Goal: Task Accomplishment & Management: Use online tool/utility

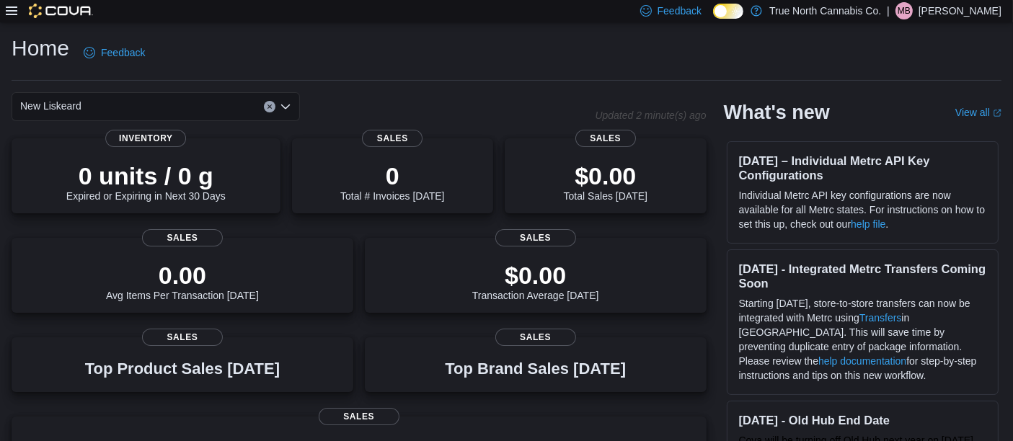
click at [12, 13] on icon at bounding box center [12, 11] width 12 height 12
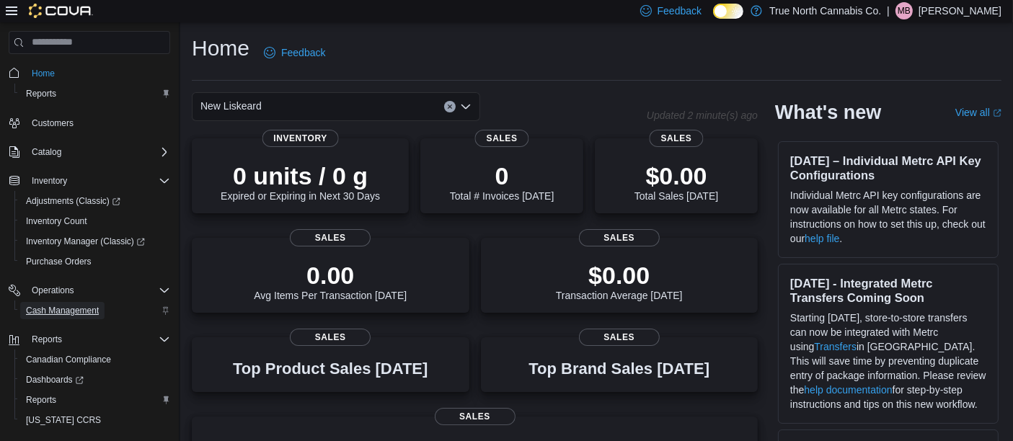
click at [66, 315] on span "Cash Management" at bounding box center [62, 311] width 73 height 12
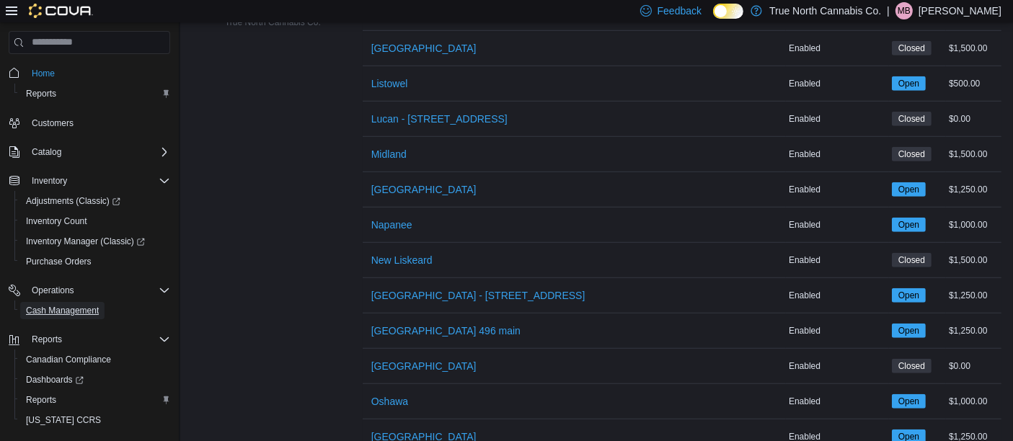
scroll to position [1133, 0]
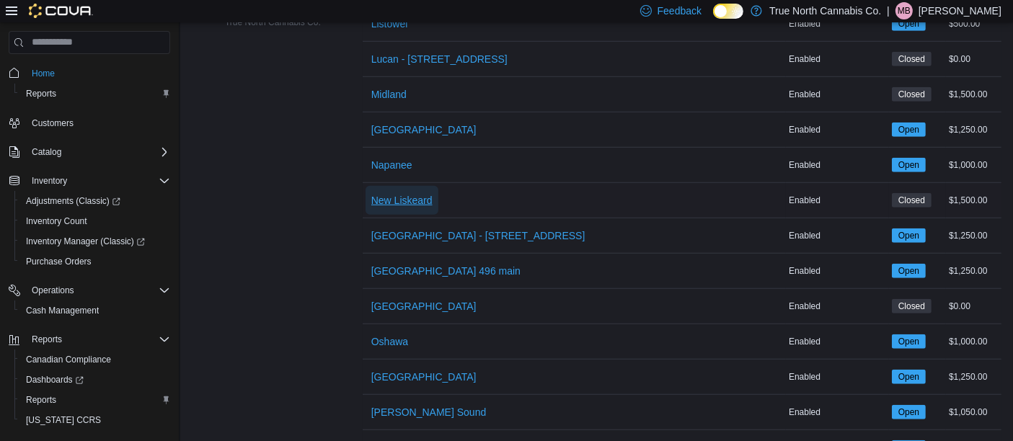
click at [419, 199] on span "New Liskeard" at bounding box center [401, 200] width 61 height 14
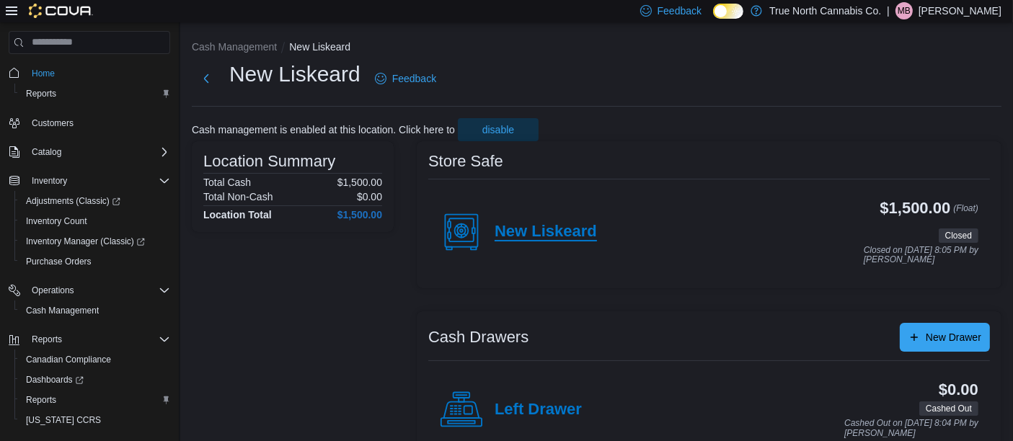
click at [539, 231] on h4 "New Liskeard" at bounding box center [546, 232] width 102 height 19
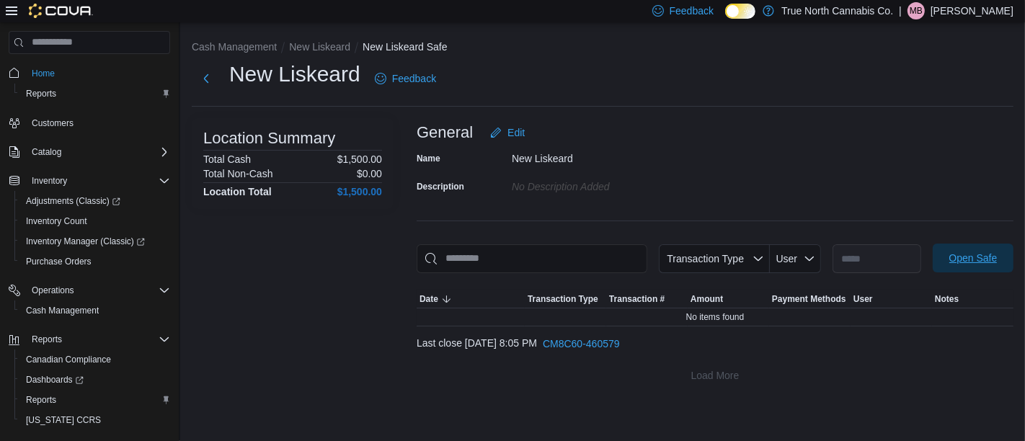
click at [984, 256] on span "Open Safe" at bounding box center [973, 258] width 48 height 14
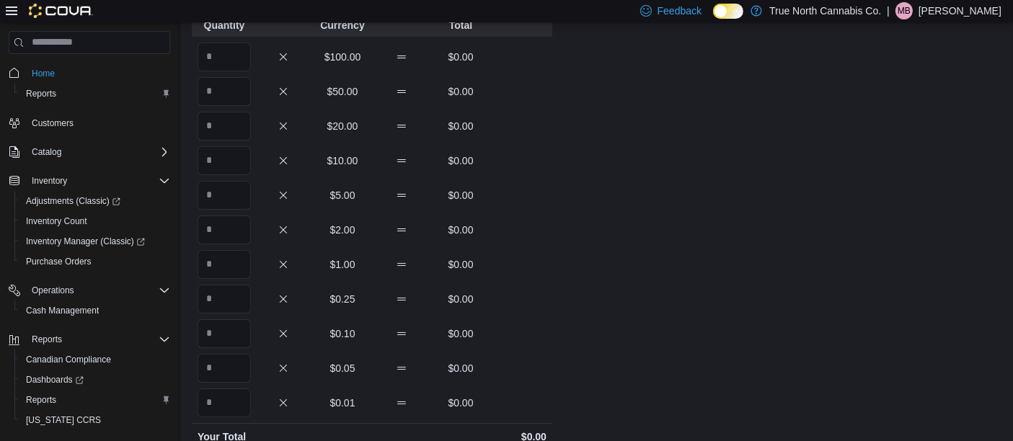
scroll to position [102, 0]
click at [226, 127] on input "Quantity" at bounding box center [224, 128] width 53 height 29
type input "*"
type input "**"
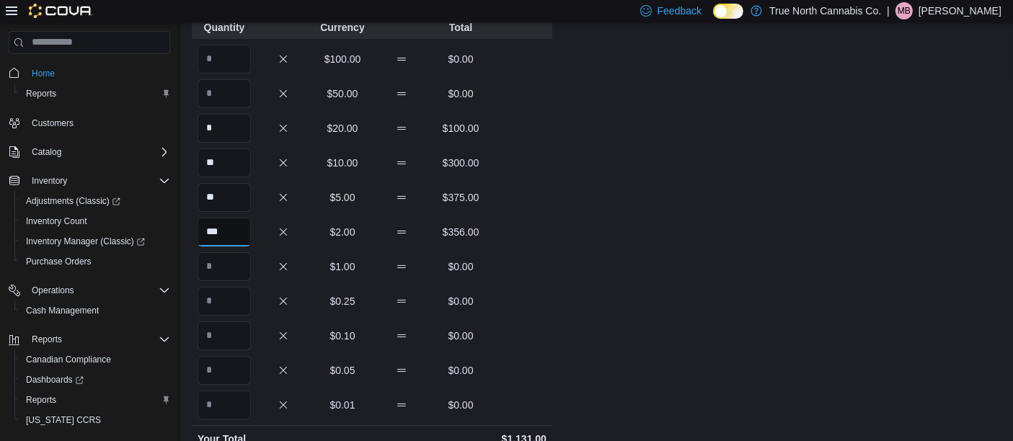
type input "***"
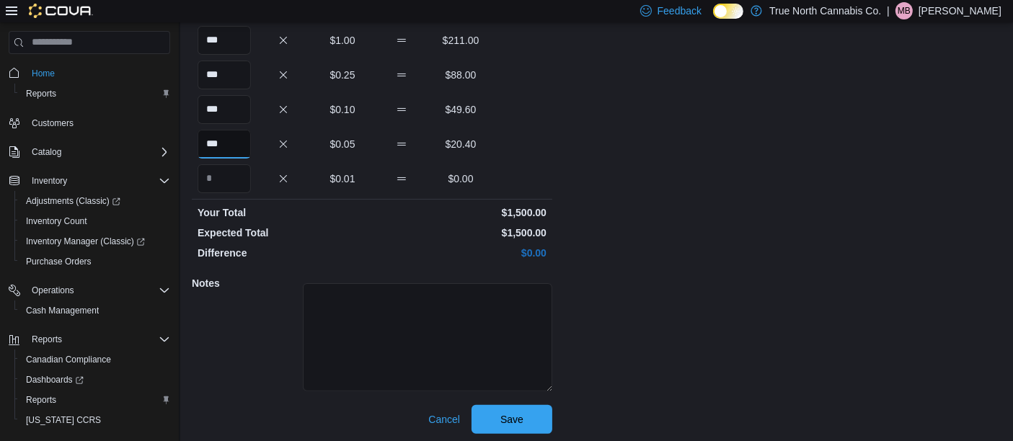
scroll to position [332, 0]
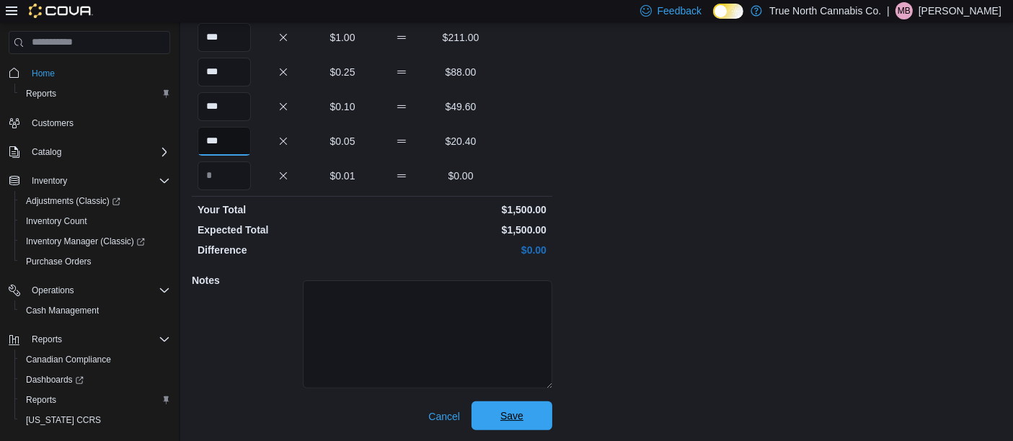
type input "***"
click at [513, 415] on span "Save" at bounding box center [511, 416] width 23 height 14
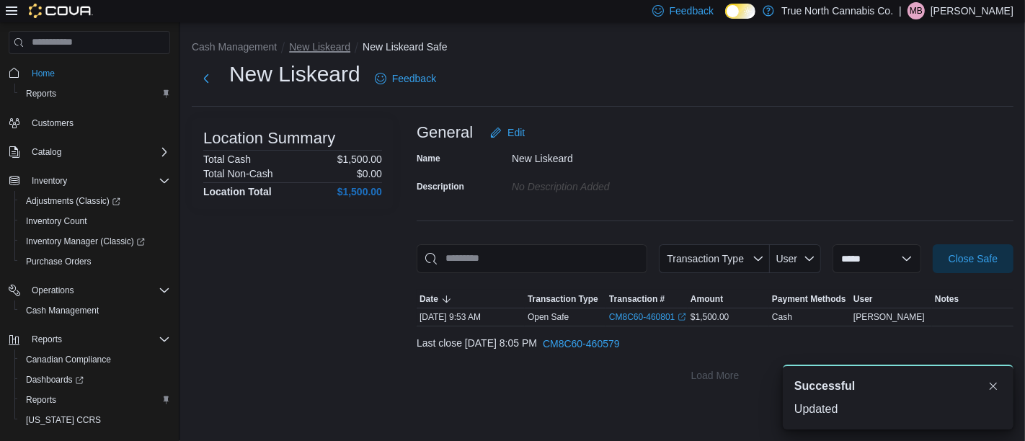
click at [322, 45] on button "New Liskeard" at bounding box center [319, 47] width 61 height 12
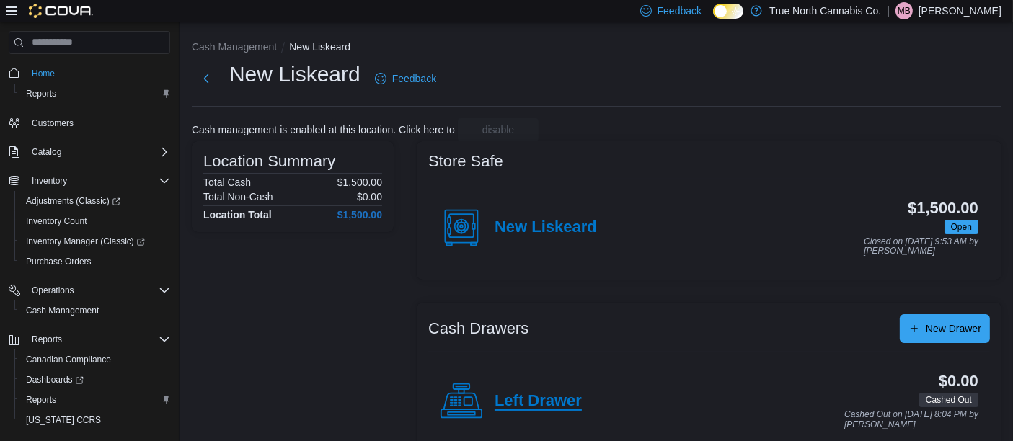
click at [560, 401] on h4 "Left Drawer" at bounding box center [538, 401] width 87 height 19
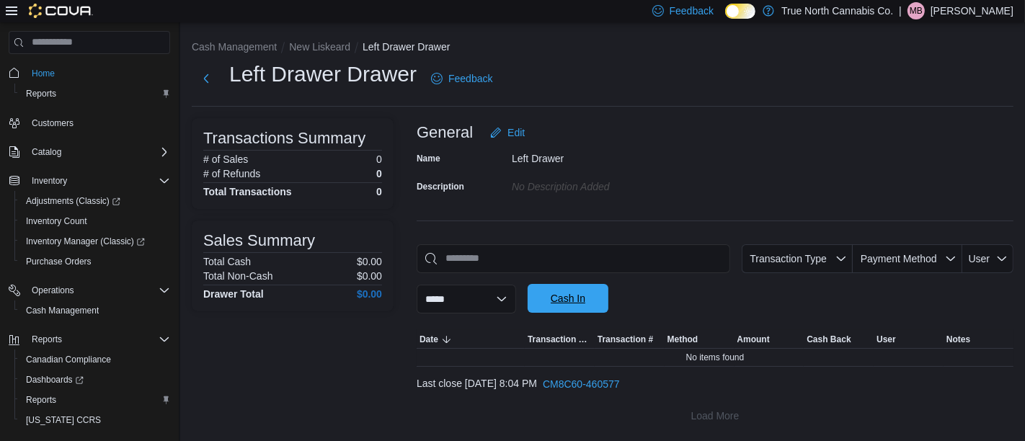
click at [585, 301] on span "Cash In" at bounding box center [568, 298] width 35 height 14
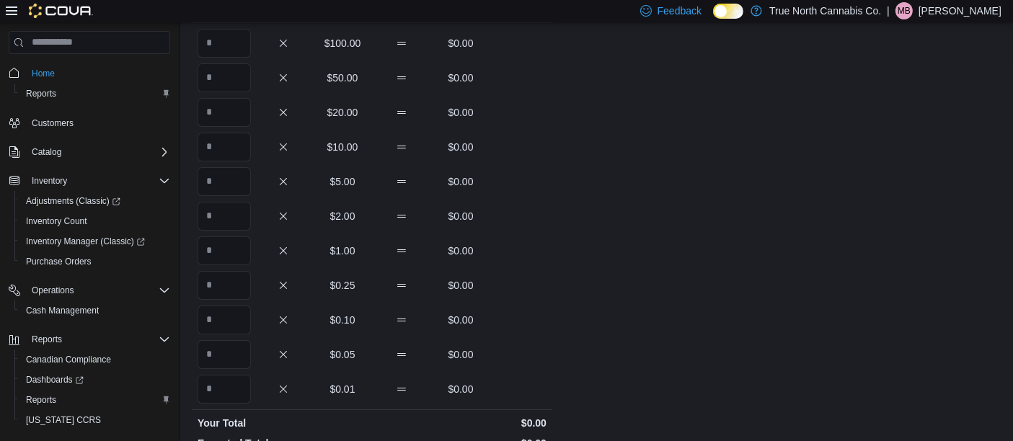
scroll to position [115, 0]
click at [220, 146] on input "Quantity" at bounding box center [224, 150] width 53 height 29
type input "*"
type input "**"
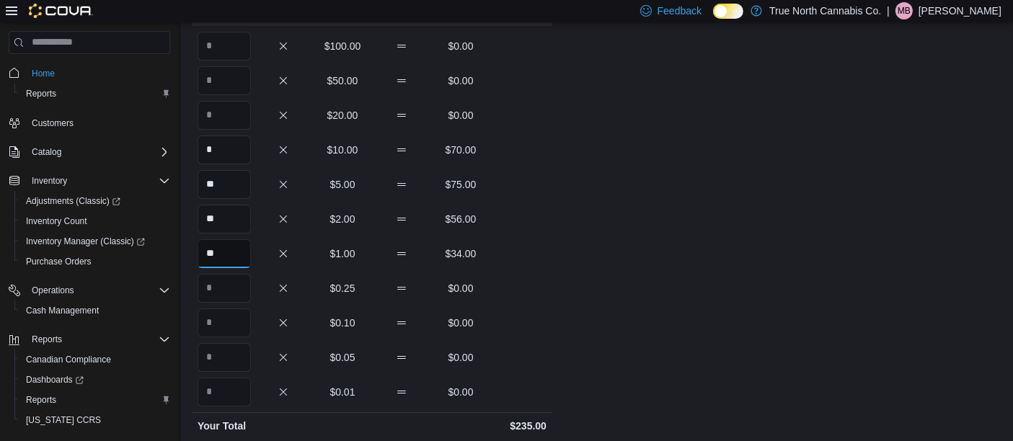
type input "**"
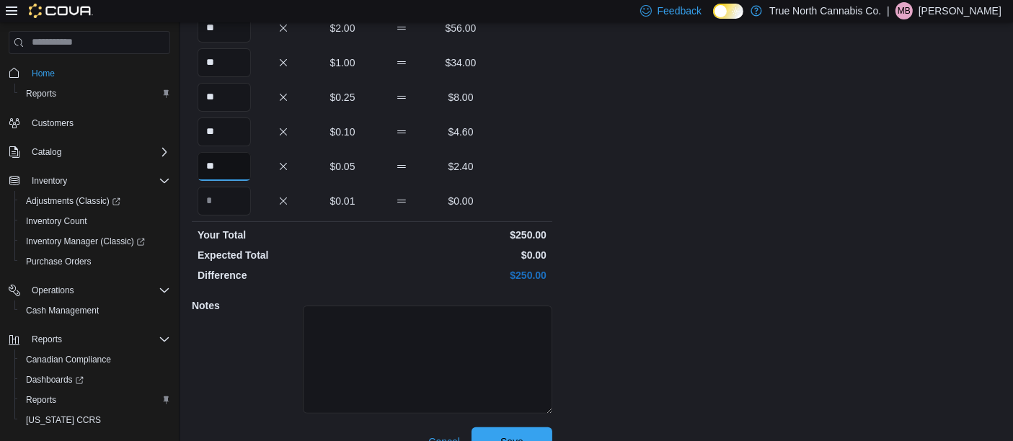
scroll to position [332, 0]
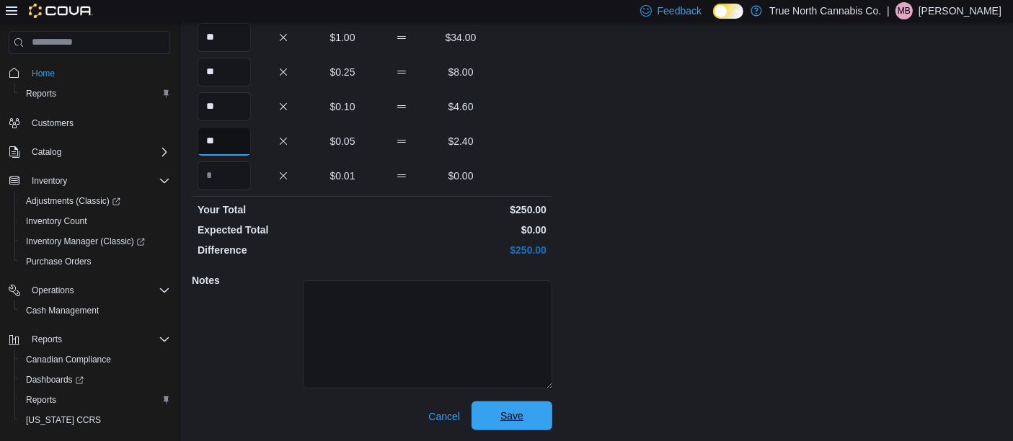
type input "**"
click at [519, 412] on span "Save" at bounding box center [511, 416] width 23 height 14
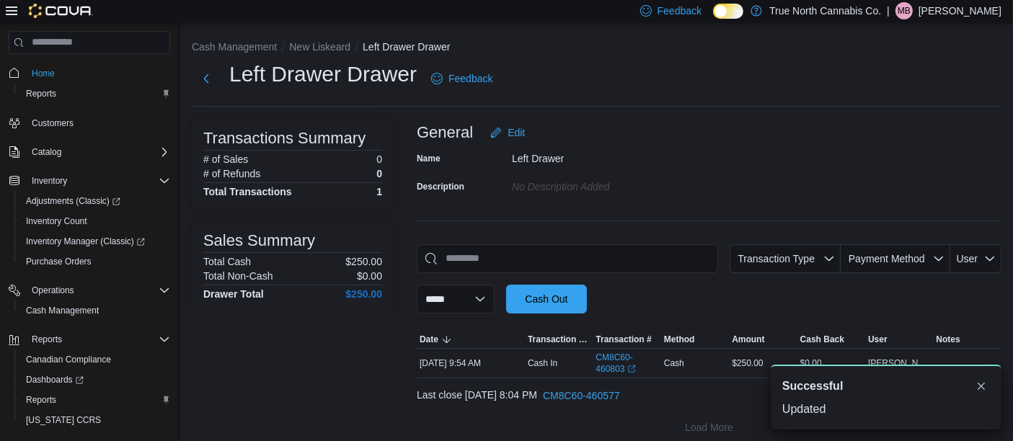
click at [11, 6] on icon at bounding box center [12, 11] width 12 height 12
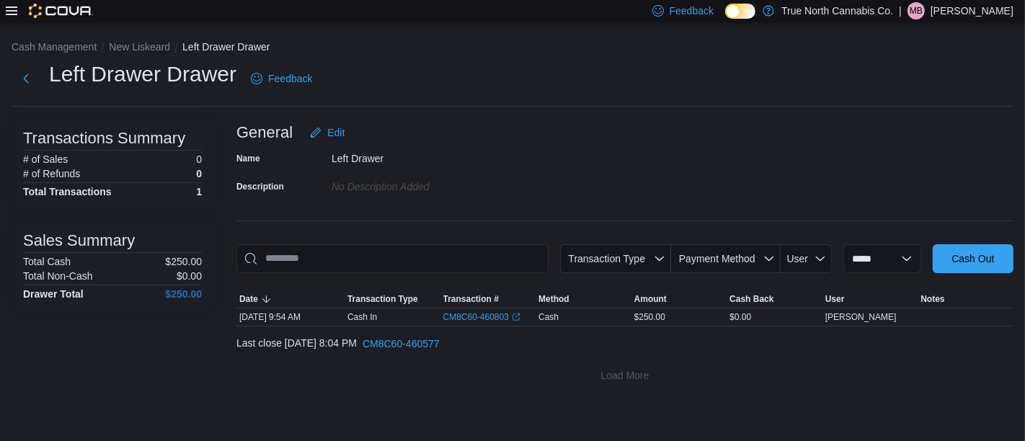
click at [9, 11] on icon at bounding box center [12, 10] width 12 height 9
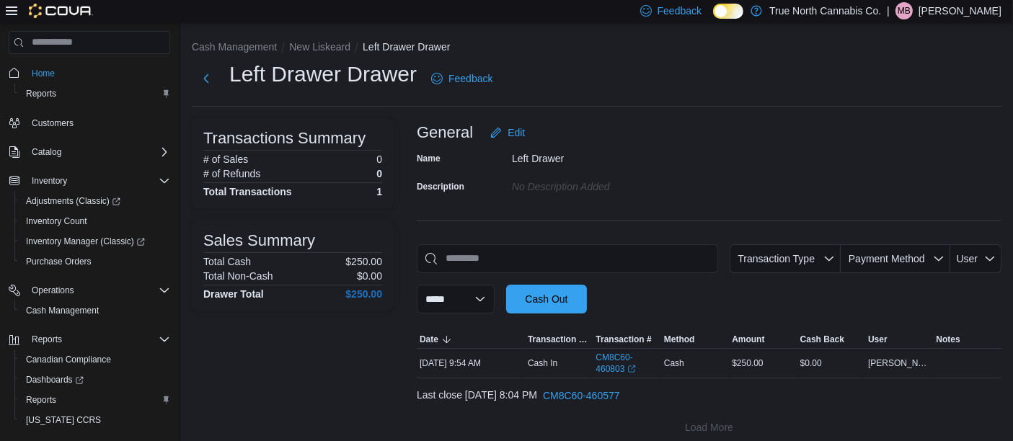
scroll to position [10, 0]
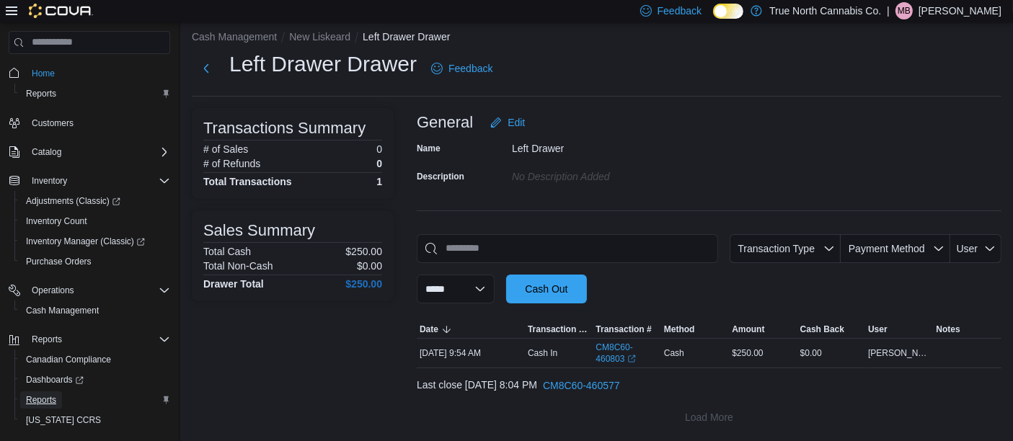
click at [45, 399] on span "Reports" at bounding box center [41, 400] width 30 height 12
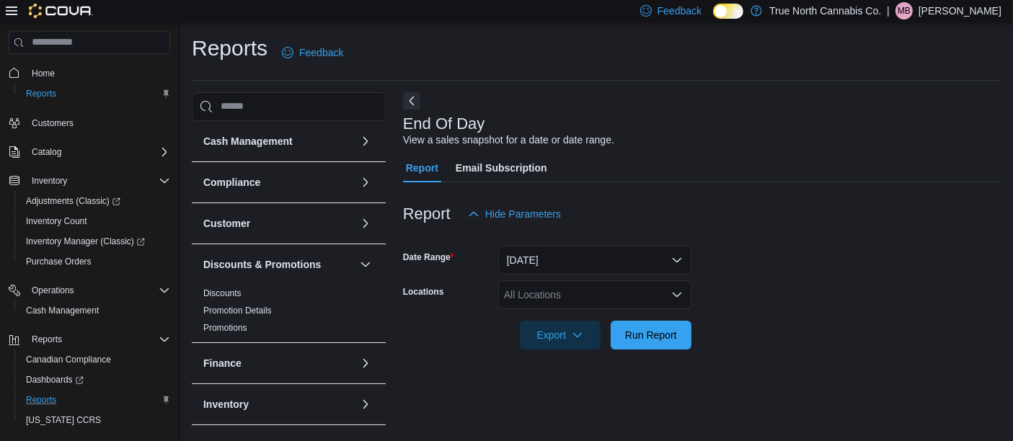
scroll to position [22, 0]
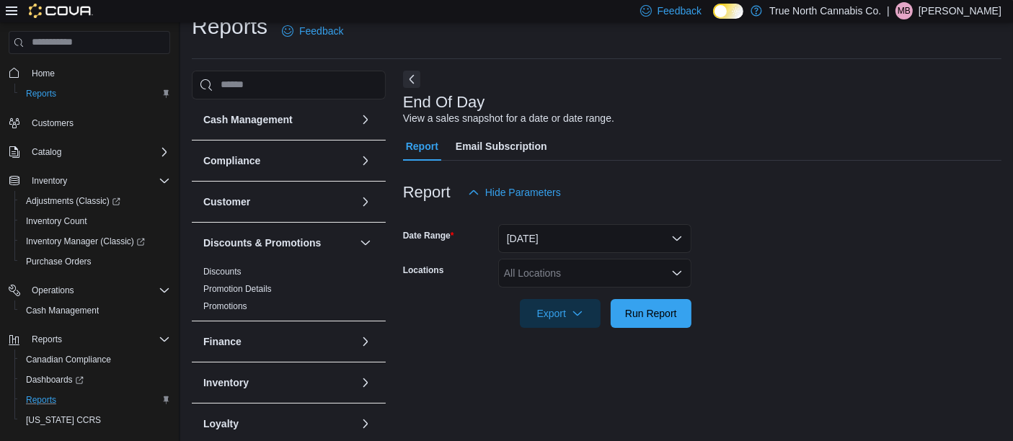
click at [530, 268] on div "All Locations" at bounding box center [594, 273] width 193 height 29
type input "***"
click at [559, 244] on span "New Liskeard" at bounding box center [559, 247] width 61 height 14
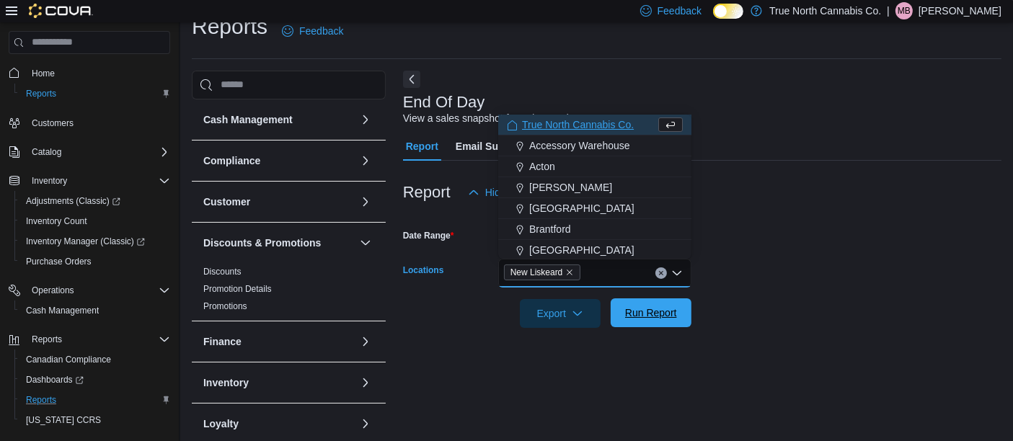
click at [642, 319] on span "Run Report" at bounding box center [651, 313] width 52 height 14
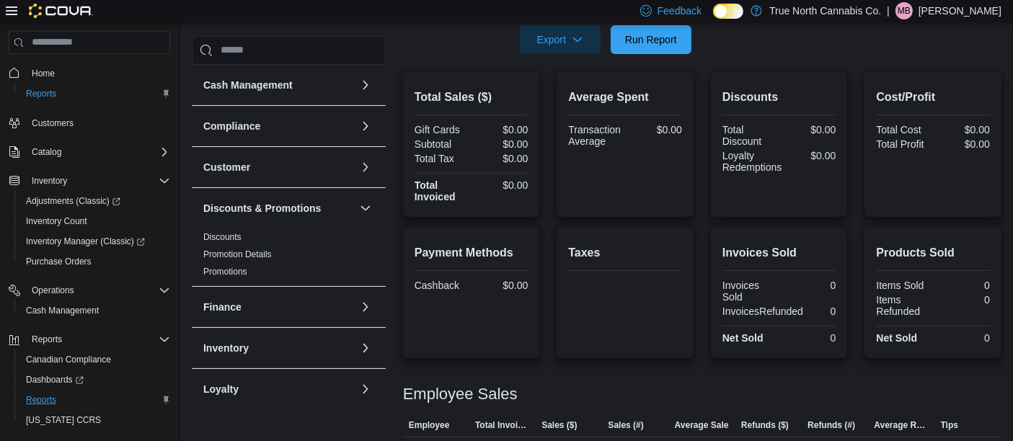
scroll to position [332, 0]
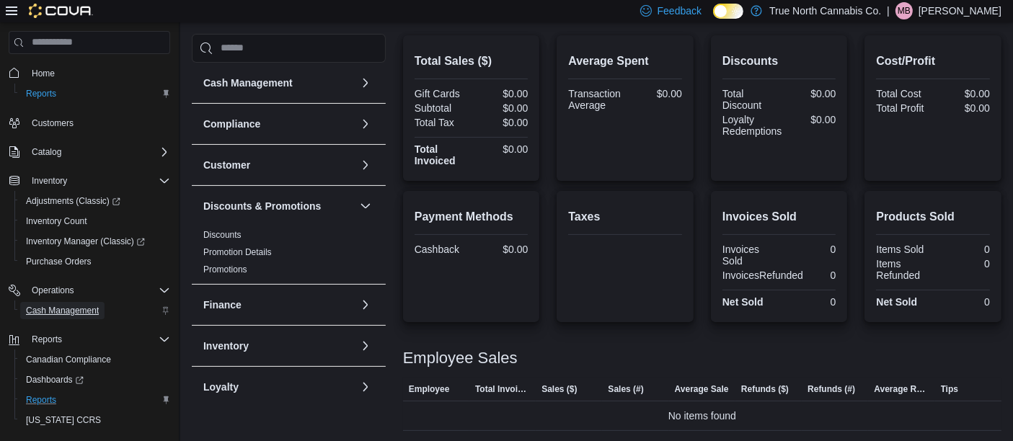
click at [77, 314] on span "Cash Management" at bounding box center [62, 311] width 73 height 12
